Goal: Task Accomplishment & Management: Manage account settings

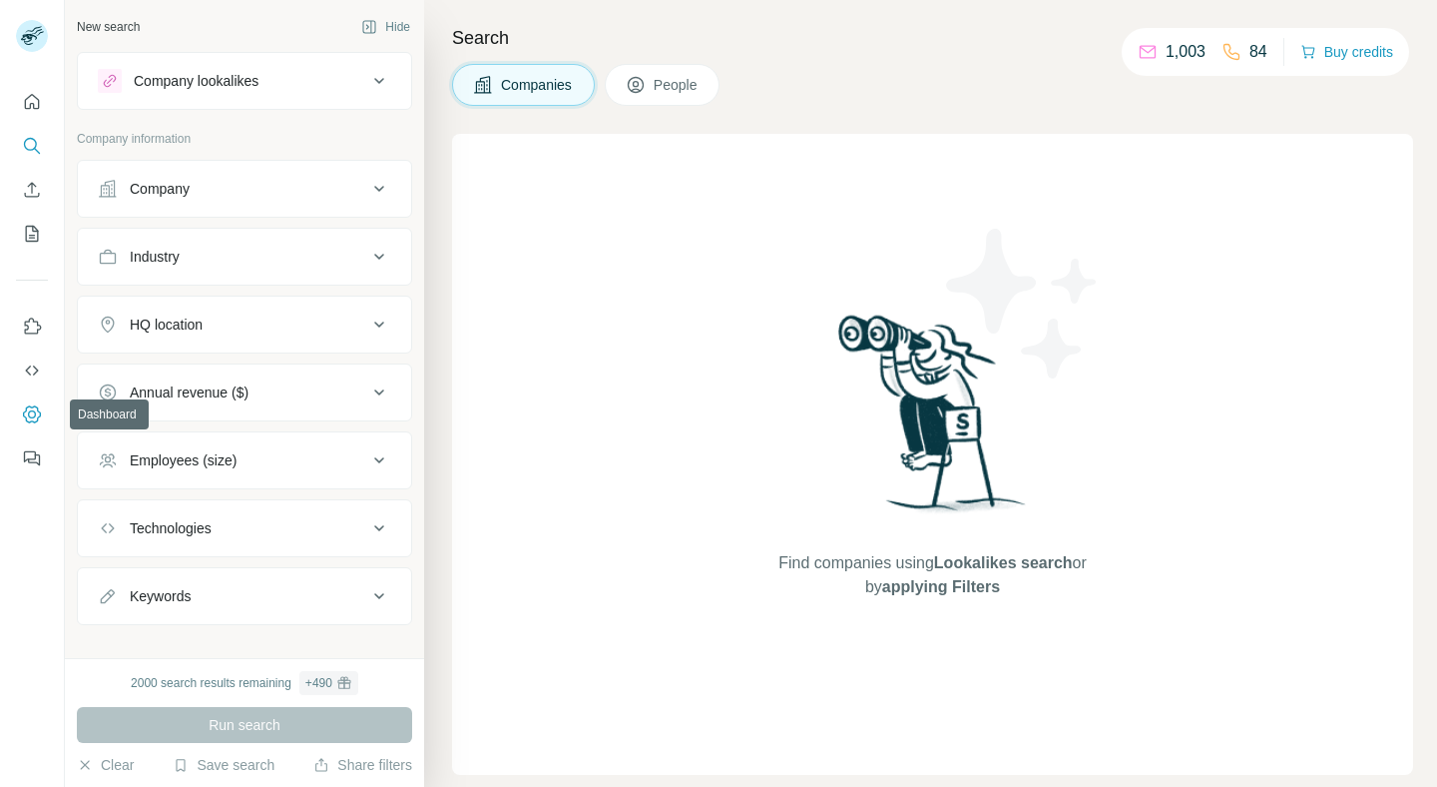
click at [28, 414] on icon "Dashboard" at bounding box center [32, 414] width 8 height 8
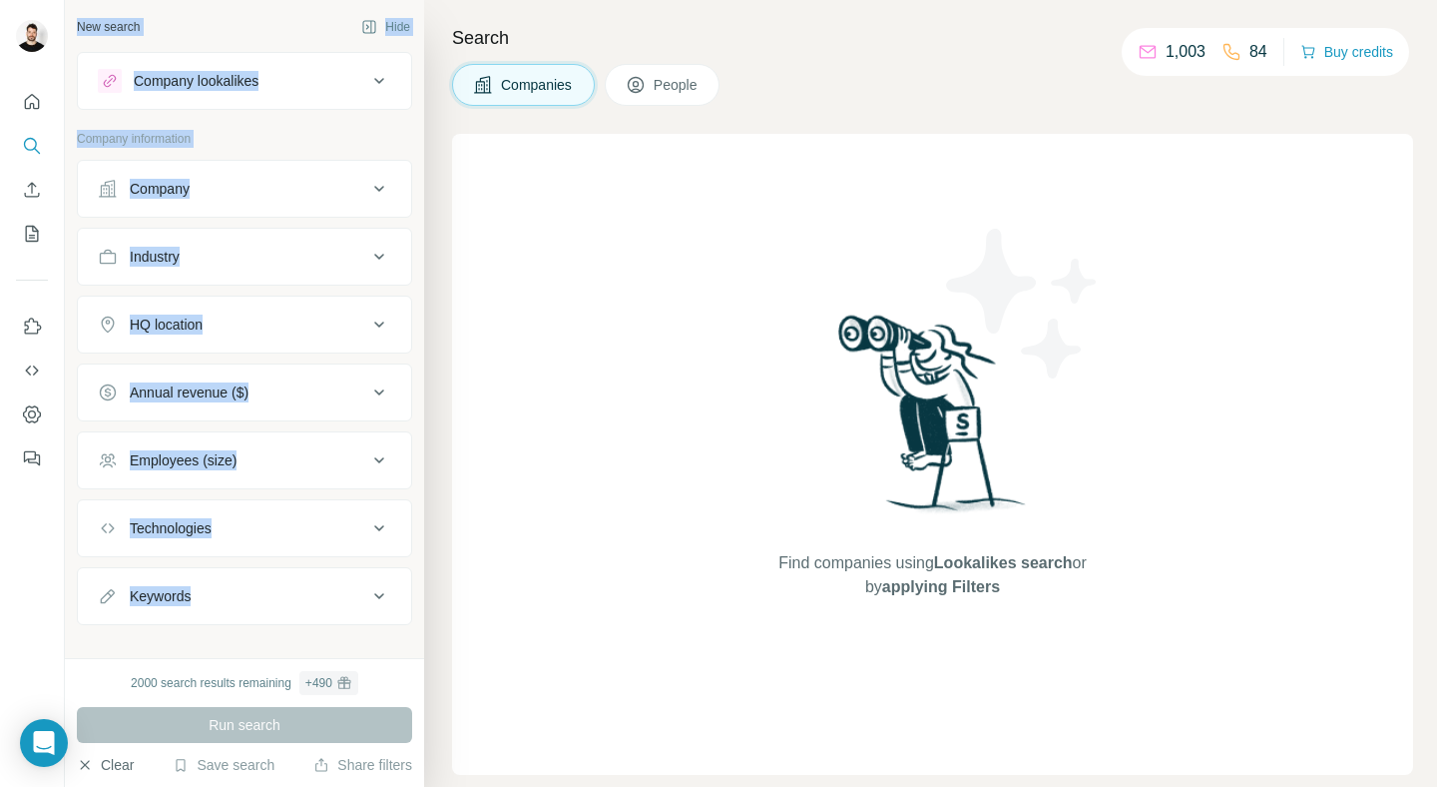
drag, startPoint x: 18, startPoint y: 732, endPoint x: 121, endPoint y: 766, distance: 108.3
click at [247, 679] on div "New search Hide Company lookalikes Company information Company Industry HQ loca…" at bounding box center [718, 393] width 1437 height 787
drag, startPoint x: 10, startPoint y: 767, endPoint x: 131, endPoint y: 731, distance: 126.0
click at [131, 731] on div "New search Hide Company lookalikes Company information Company Industry HQ loca…" at bounding box center [718, 393] width 1437 height 787
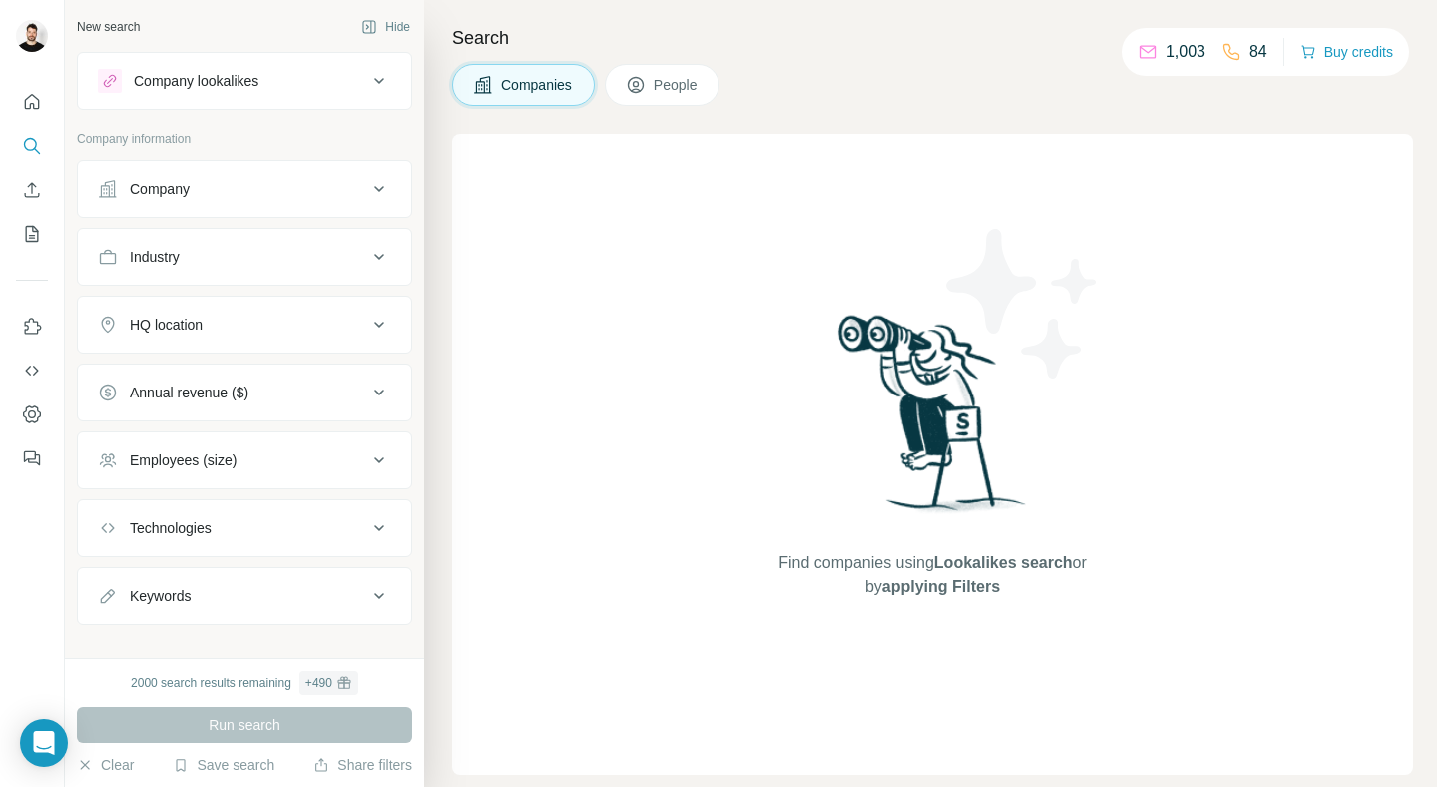
drag, startPoint x: 852, startPoint y: 62, endPoint x: 615, endPoint y: 148, distance: 252.6
click at [852, 62] on div "Search Companies People Find companies using Lookalikes search or by applying F…" at bounding box center [930, 393] width 1013 height 787
click at [41, 220] on button "My lists" at bounding box center [32, 234] width 32 height 36
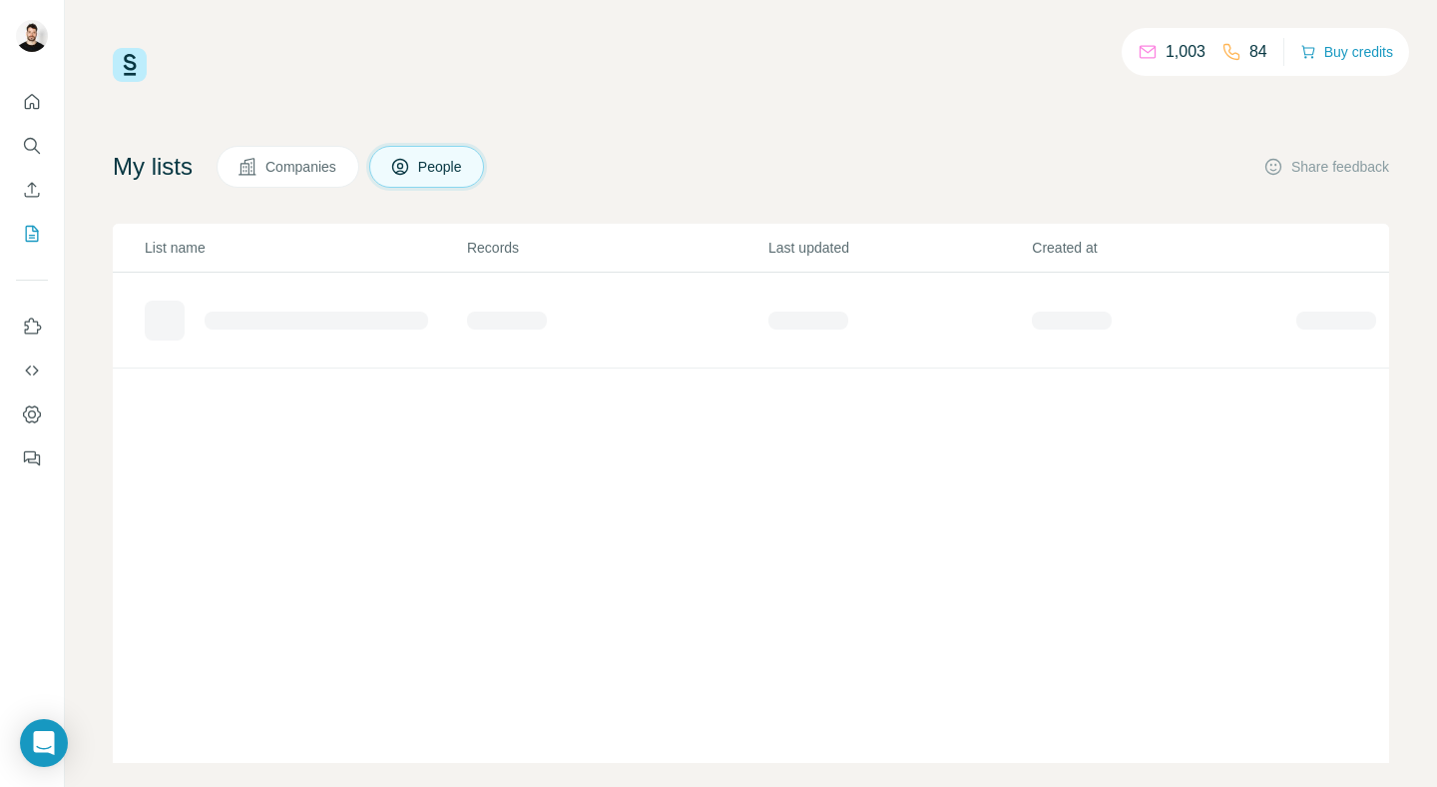
click at [672, 32] on div "1,003 84 Buy credits My lists Companies People Share feedback List name Records…" at bounding box center [751, 393] width 1372 height 787
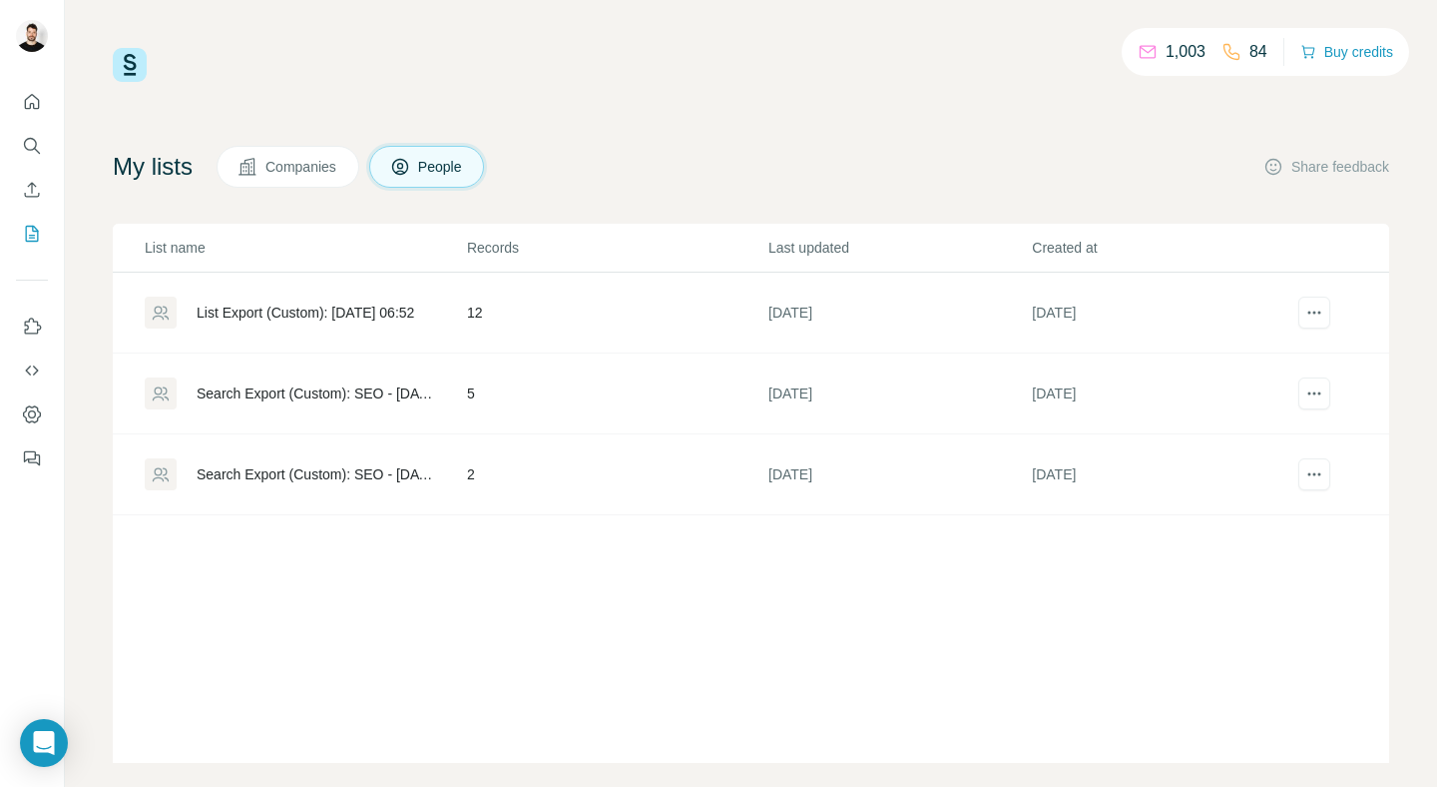
click at [679, 96] on div "1,003 84 Buy credits My lists Companies People Share feedback List name Records…" at bounding box center [751, 405] width 1277 height 715
click at [302, 157] on span "Companies" at bounding box center [302, 167] width 73 height 20
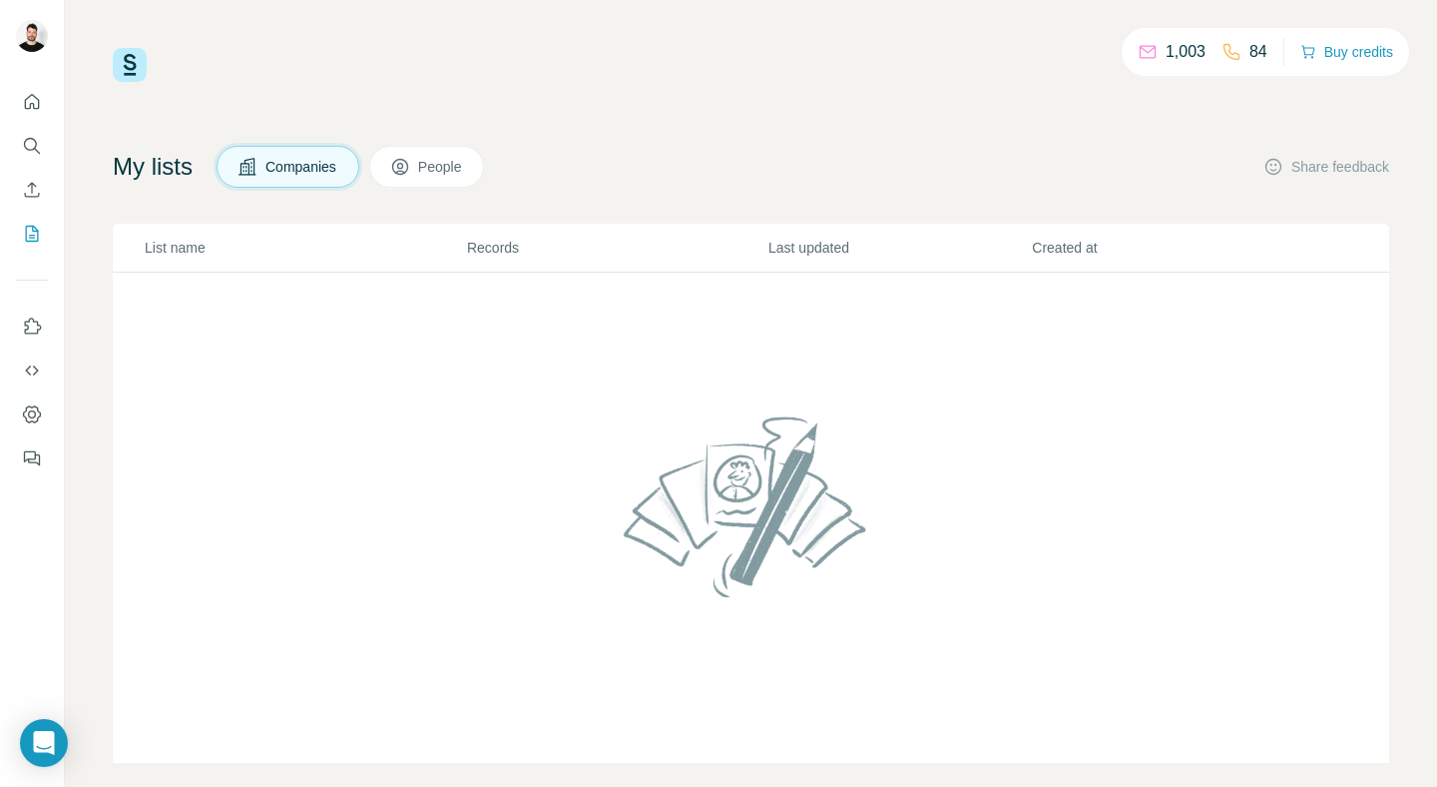
click at [483, 173] on button "People" at bounding box center [427, 167] width 116 height 42
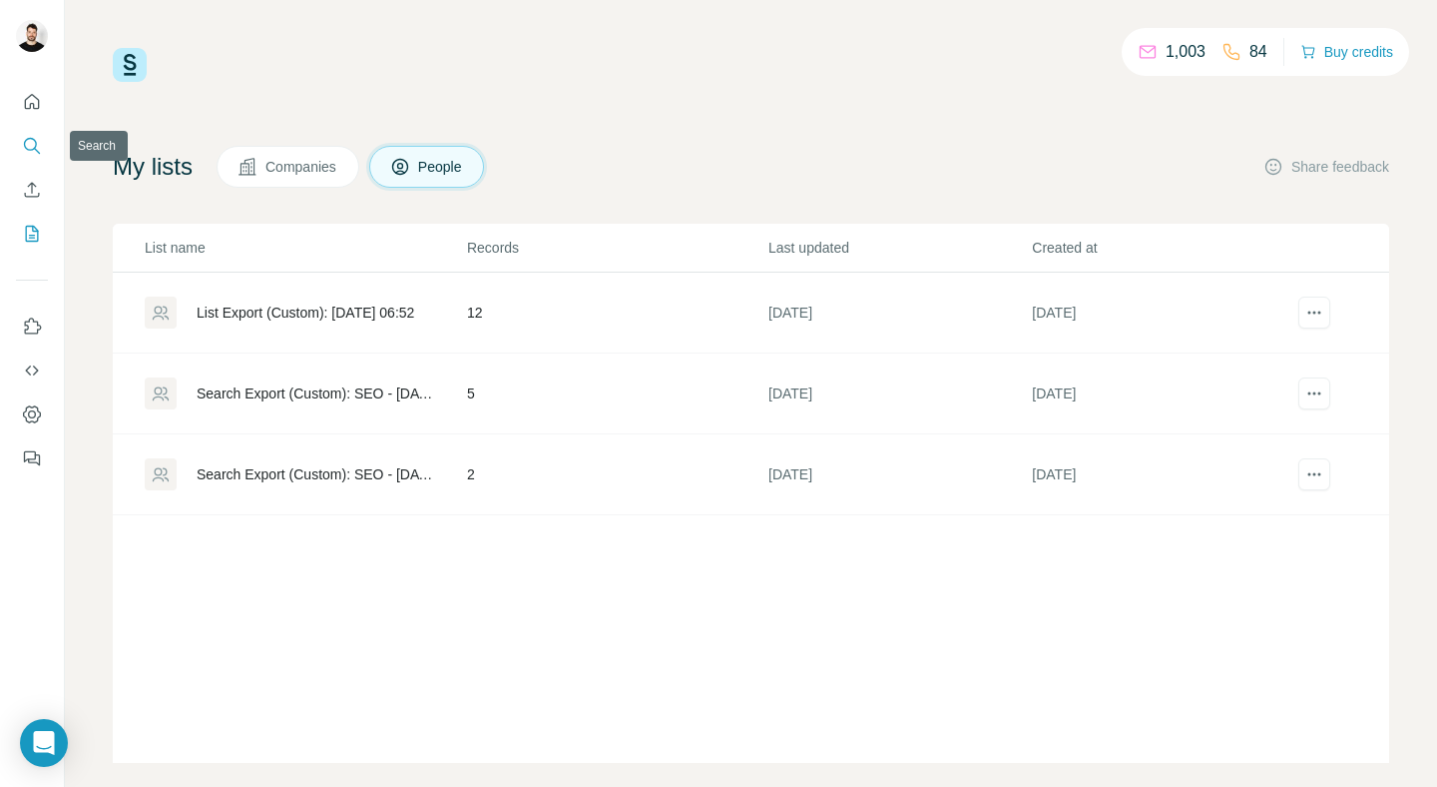
click at [27, 151] on icon "Search" at bounding box center [32, 146] width 20 height 20
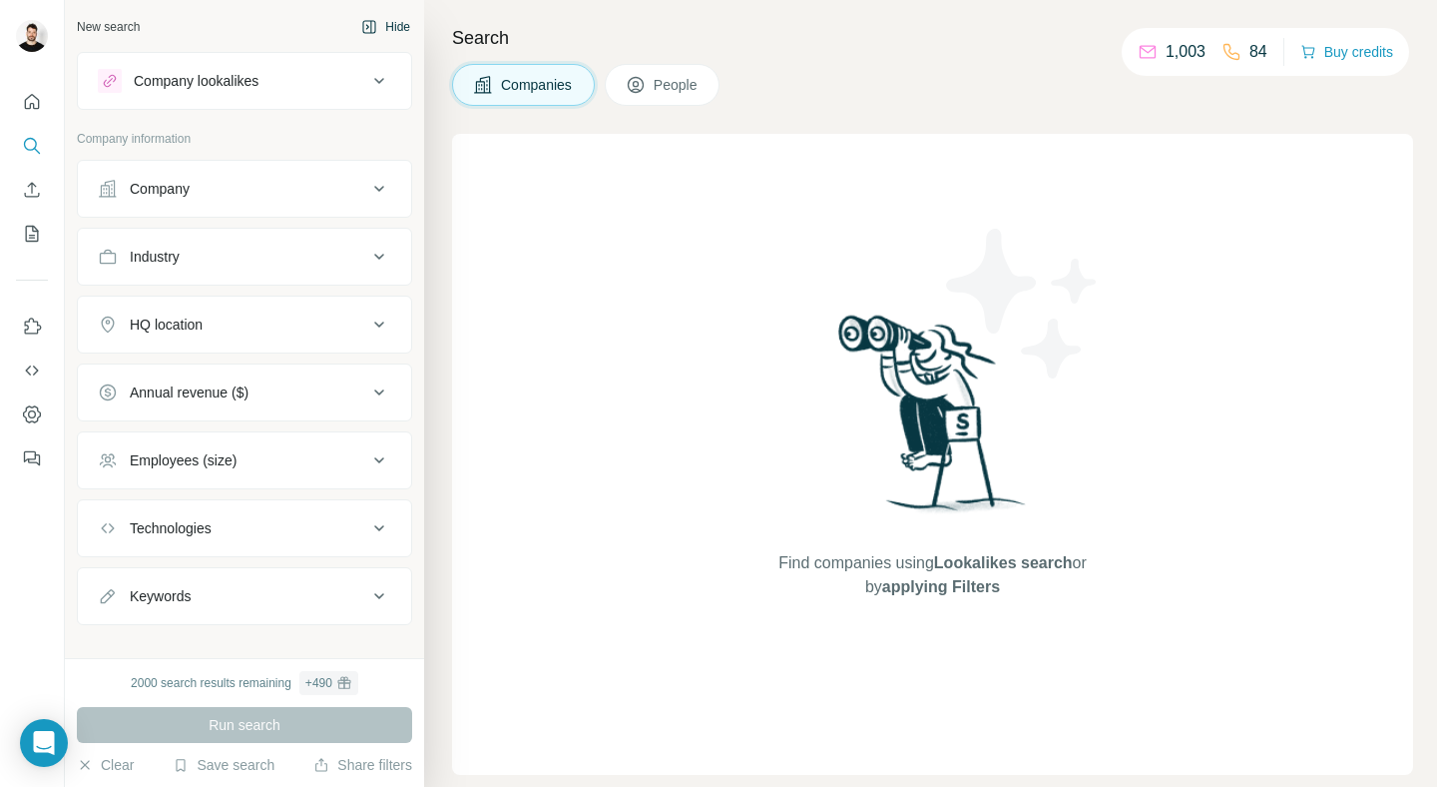
click at [390, 17] on body "New search Hide Company lookalikes Company information Company Industry HQ loca…" at bounding box center [718, 393] width 1437 height 787
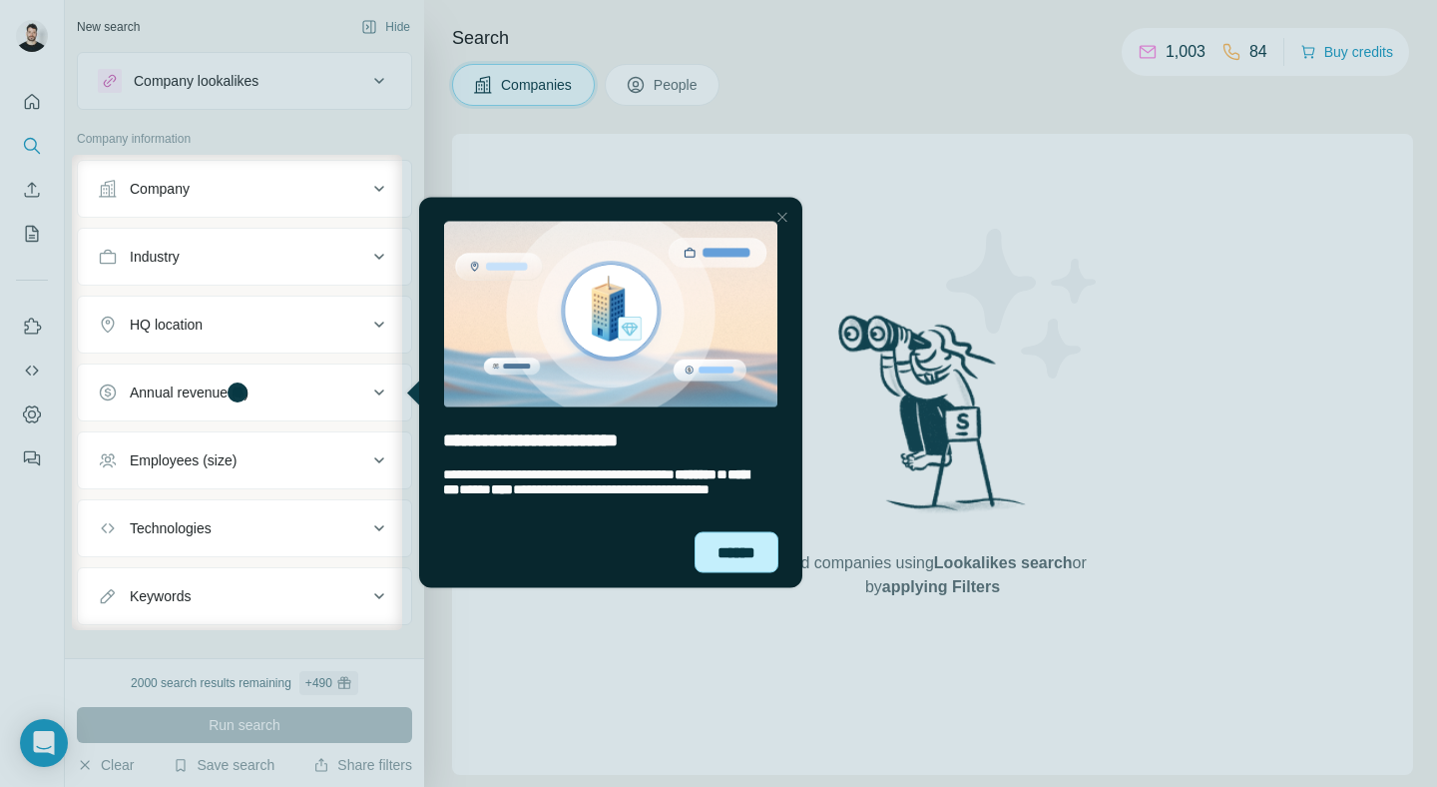
click at [741, 541] on div "******" at bounding box center [737, 551] width 84 height 41
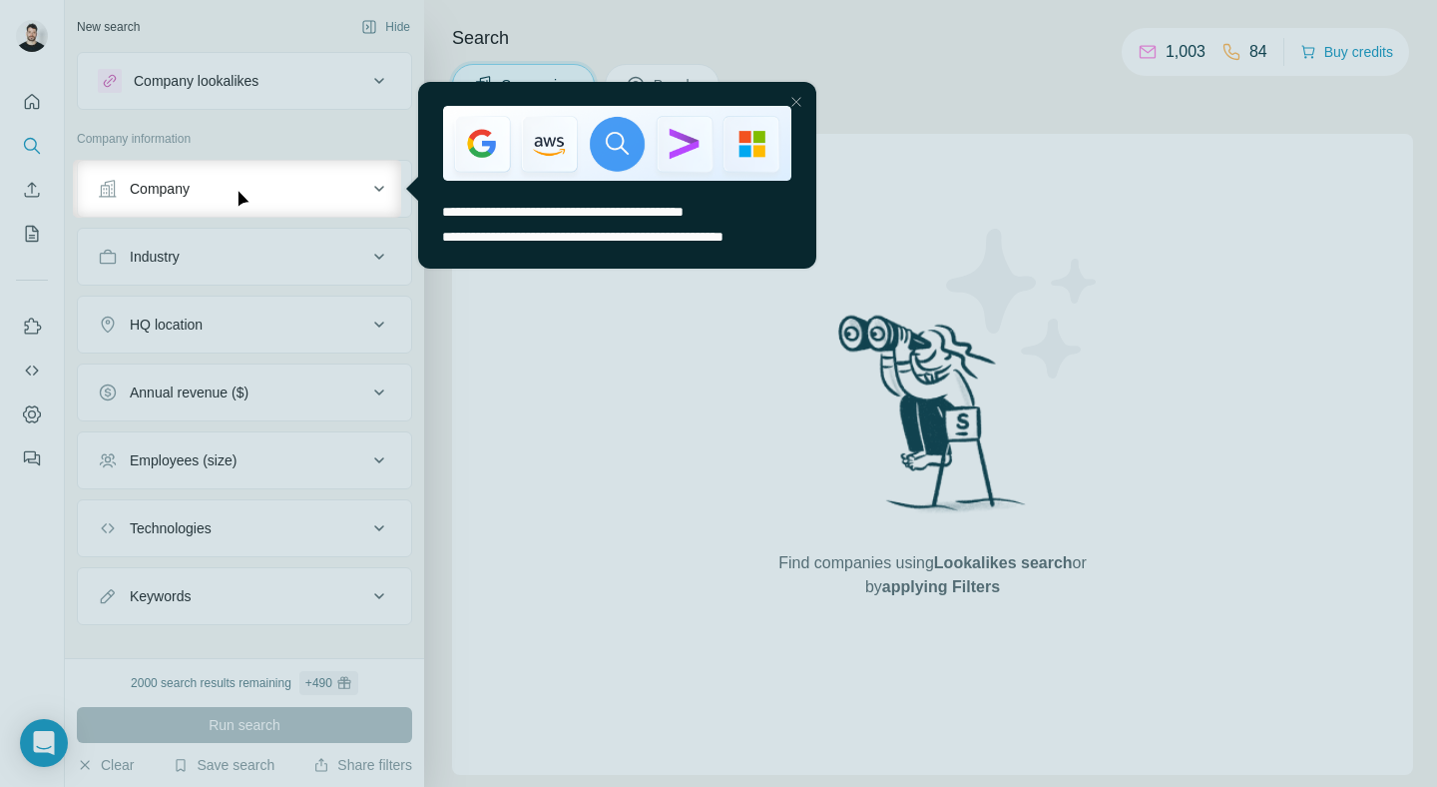
click at [375, 17] on div at bounding box center [718, 80] width 1437 height 160
click at [375, 20] on div at bounding box center [718, 80] width 1437 height 160
click at [797, 104] on div at bounding box center [797, 102] width 24 height 24
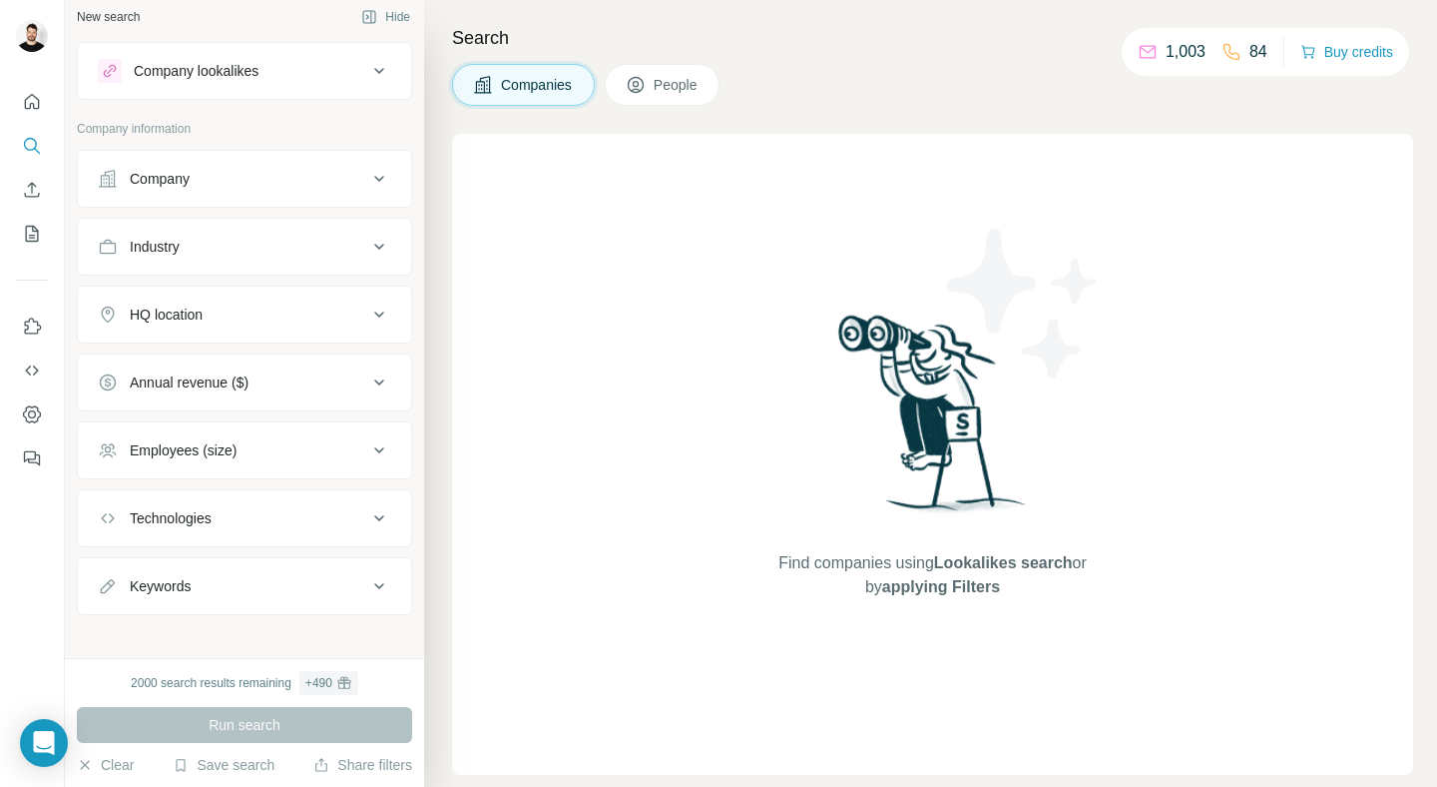
scroll to position [23, 0]
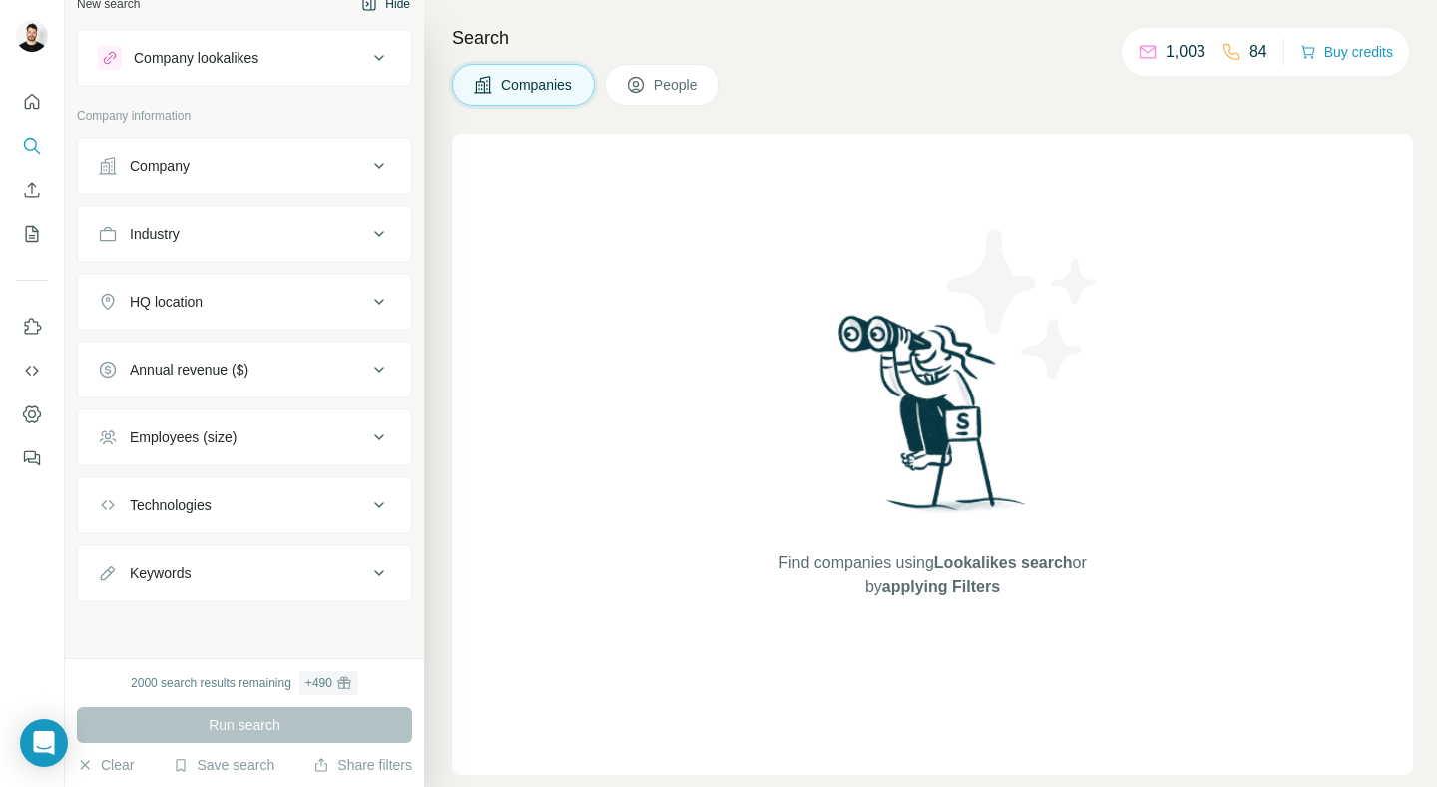
click at [376, 14] on button "Hide" at bounding box center [385, 4] width 77 height 30
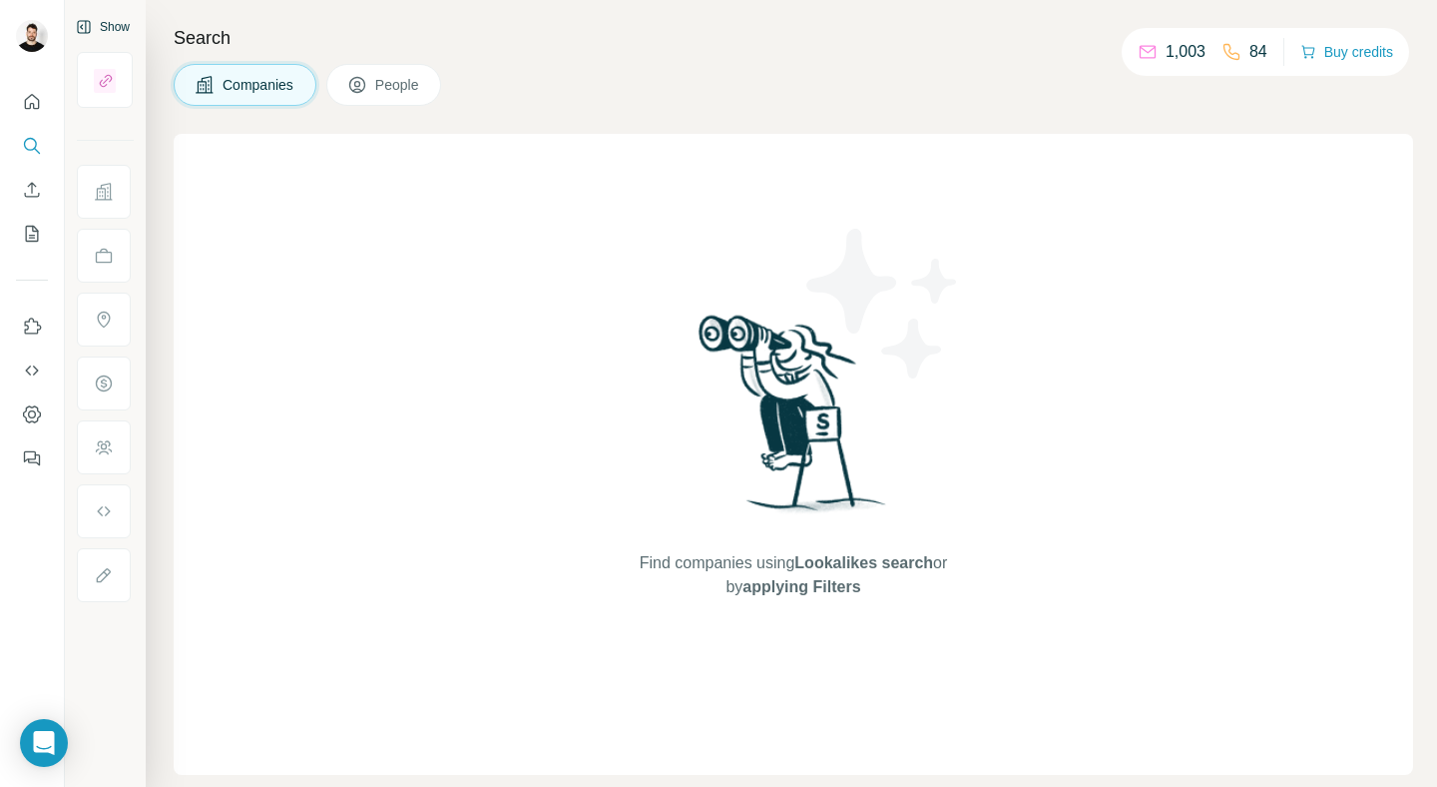
scroll to position [0, 0]
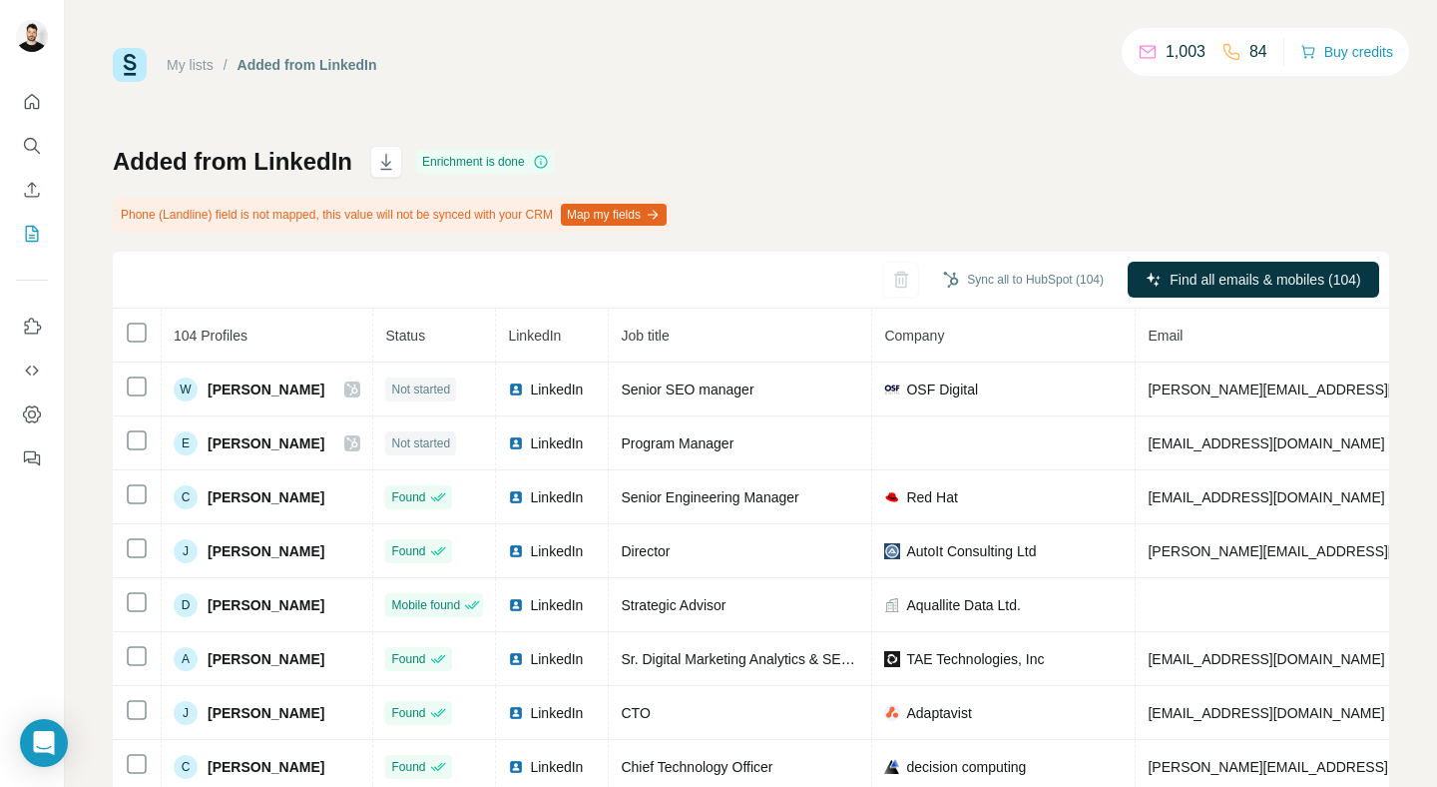
click at [853, 146] on div "Added from LinkedIn Enrichment is done Phone (Landline) field is not mapped, th…" at bounding box center [751, 491] width 1277 height 690
drag, startPoint x: 150, startPoint y: 215, endPoint x: 405, endPoint y: 220, distance: 255.6
click at [405, 220] on div "Phone (Landline) field is not mapped, this value will not be synced with your C…" at bounding box center [392, 215] width 558 height 34
click at [844, 150] on div "Added from LinkedIn Enrichment is done Phone (Landline) field is not mapped, th…" at bounding box center [751, 491] width 1277 height 690
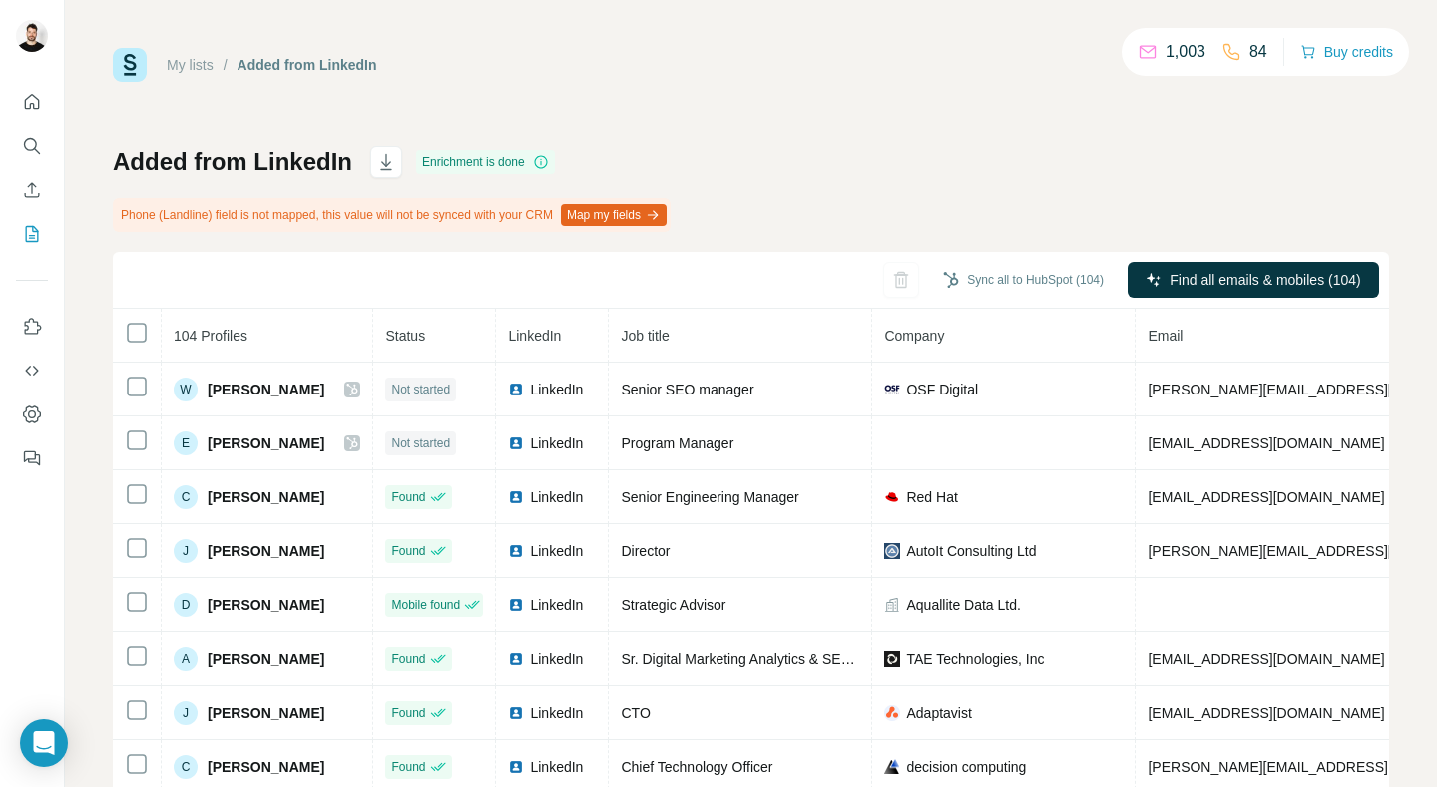
click at [661, 213] on icon "button" at bounding box center [653, 215] width 16 height 16
click at [1075, 160] on div "Added from LinkedIn Enrichment is done Phone (Landline) field is not mapped, th…" at bounding box center [751, 491] width 1277 height 690
click at [1073, 161] on div "Added from LinkedIn Enrichment is done Phone (Landline) field is not mapped, th…" at bounding box center [751, 491] width 1277 height 690
click at [880, 118] on div "My lists / Added from LinkedIn 1,003 84 Buy credits Added from LinkedIn Enrichm…" at bounding box center [751, 442] width 1277 height 788
click at [975, 158] on div "Added from LinkedIn Enrichment is done Phone (Landline) field is not mapped, th…" at bounding box center [751, 491] width 1277 height 690
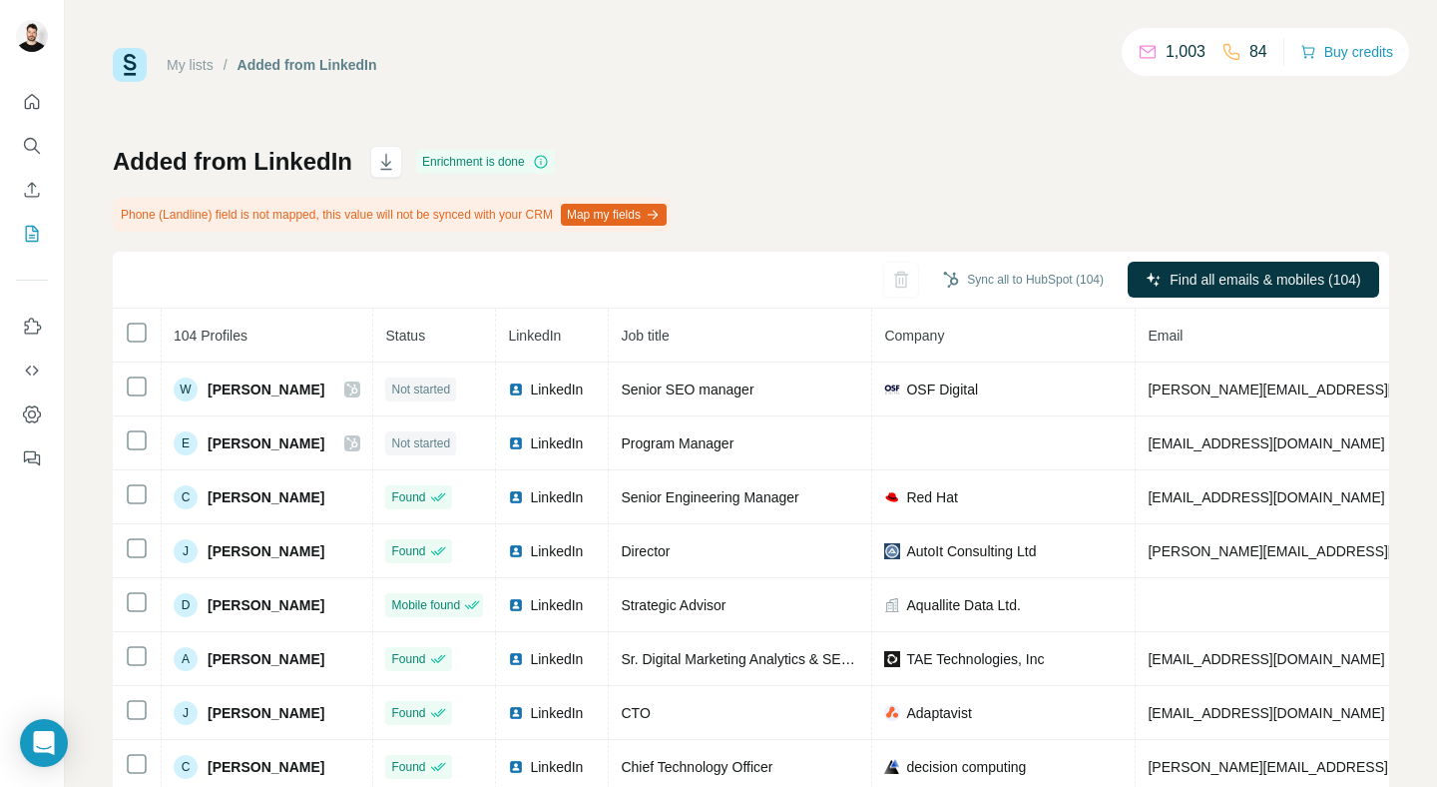
click at [853, 178] on div "Added from LinkedIn Enrichment is done Phone (Landline) field is not mapped, th…" at bounding box center [751, 491] width 1277 height 690
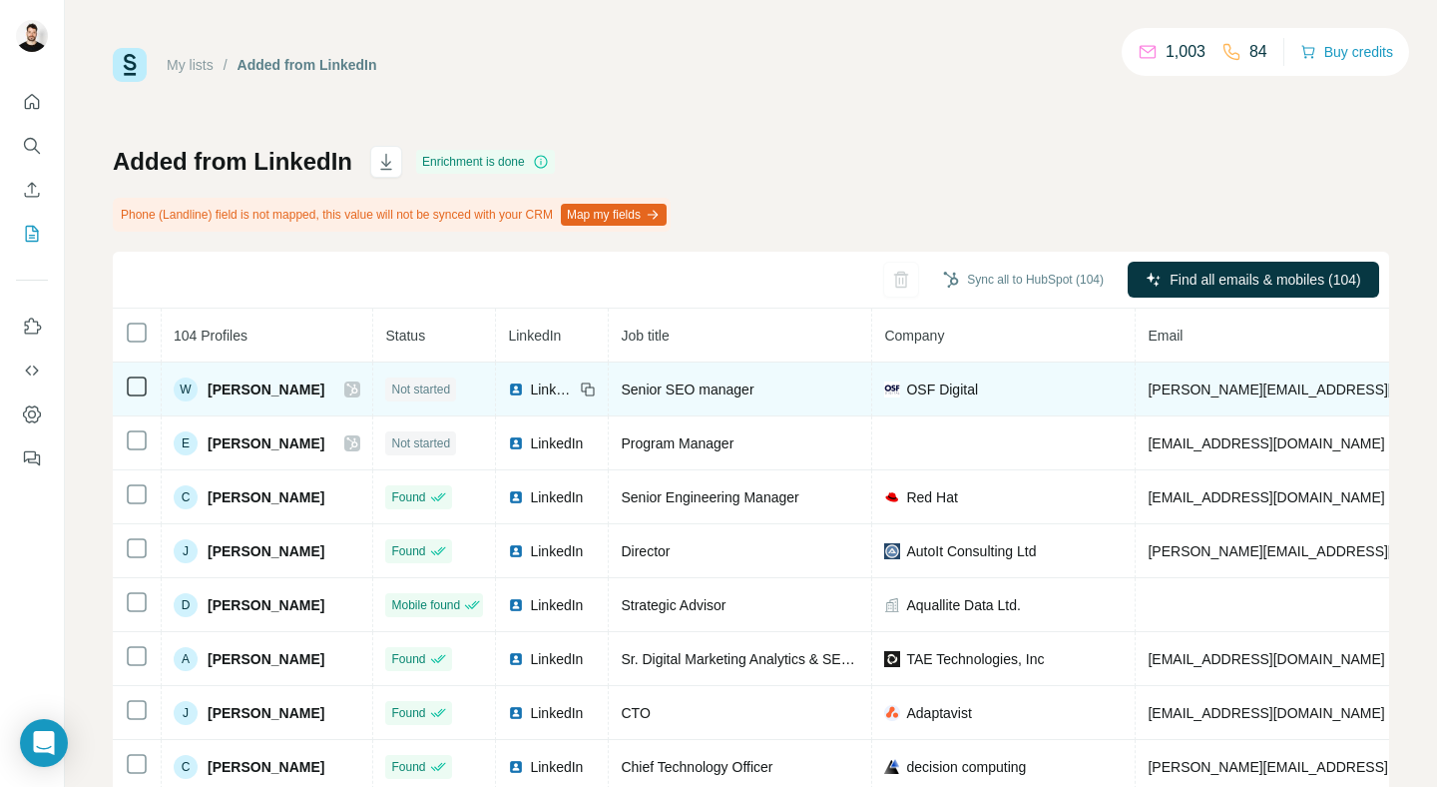
click at [586, 390] on icon at bounding box center [590, 390] width 9 height 9
